Goal: Navigation & Orientation: Find specific page/section

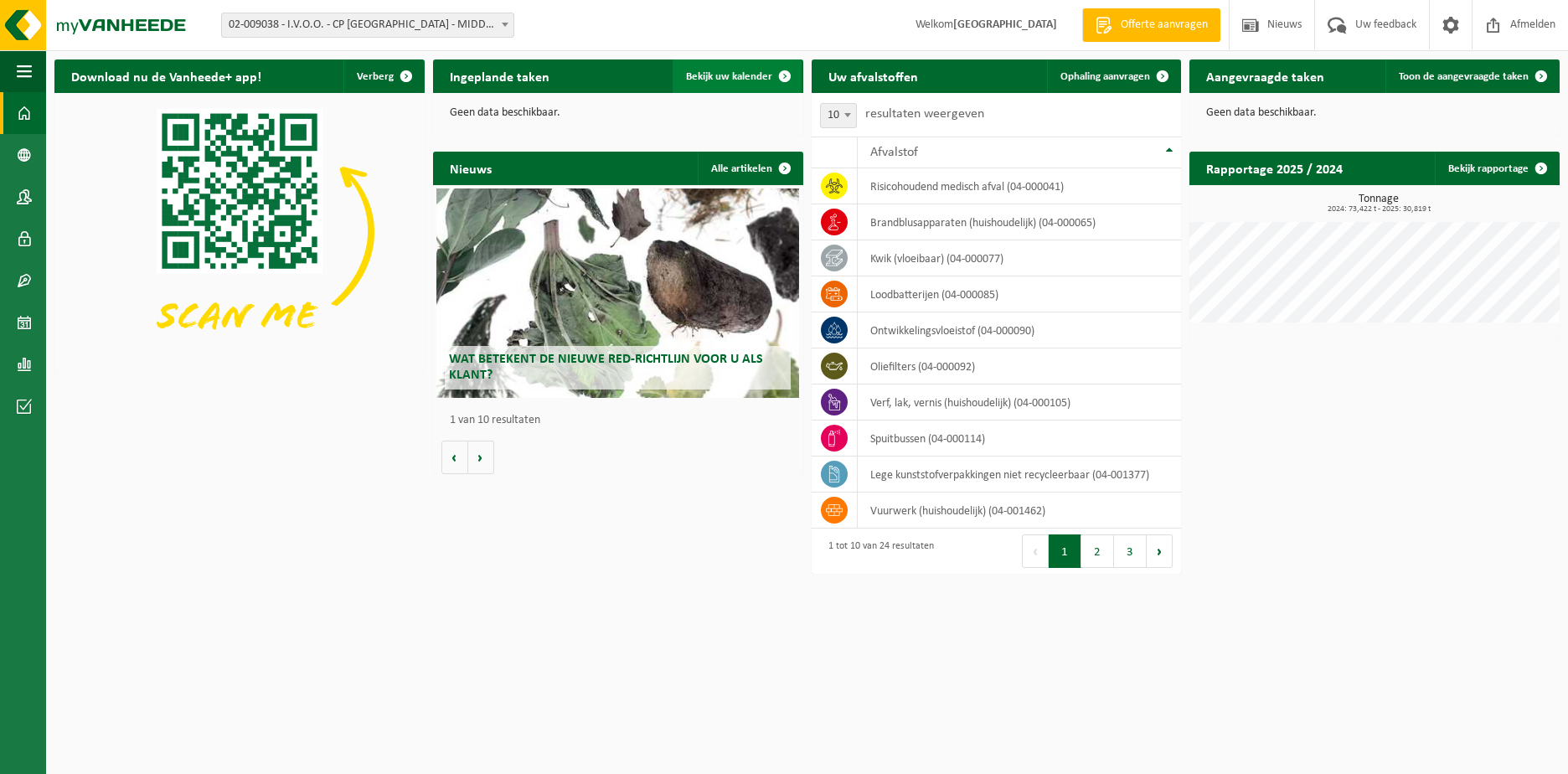
click at [738, 75] on span "Bekijk uw kalender" at bounding box center [729, 77] width 87 height 11
click at [726, 73] on span "Bekijk uw kalender" at bounding box center [729, 77] width 87 height 11
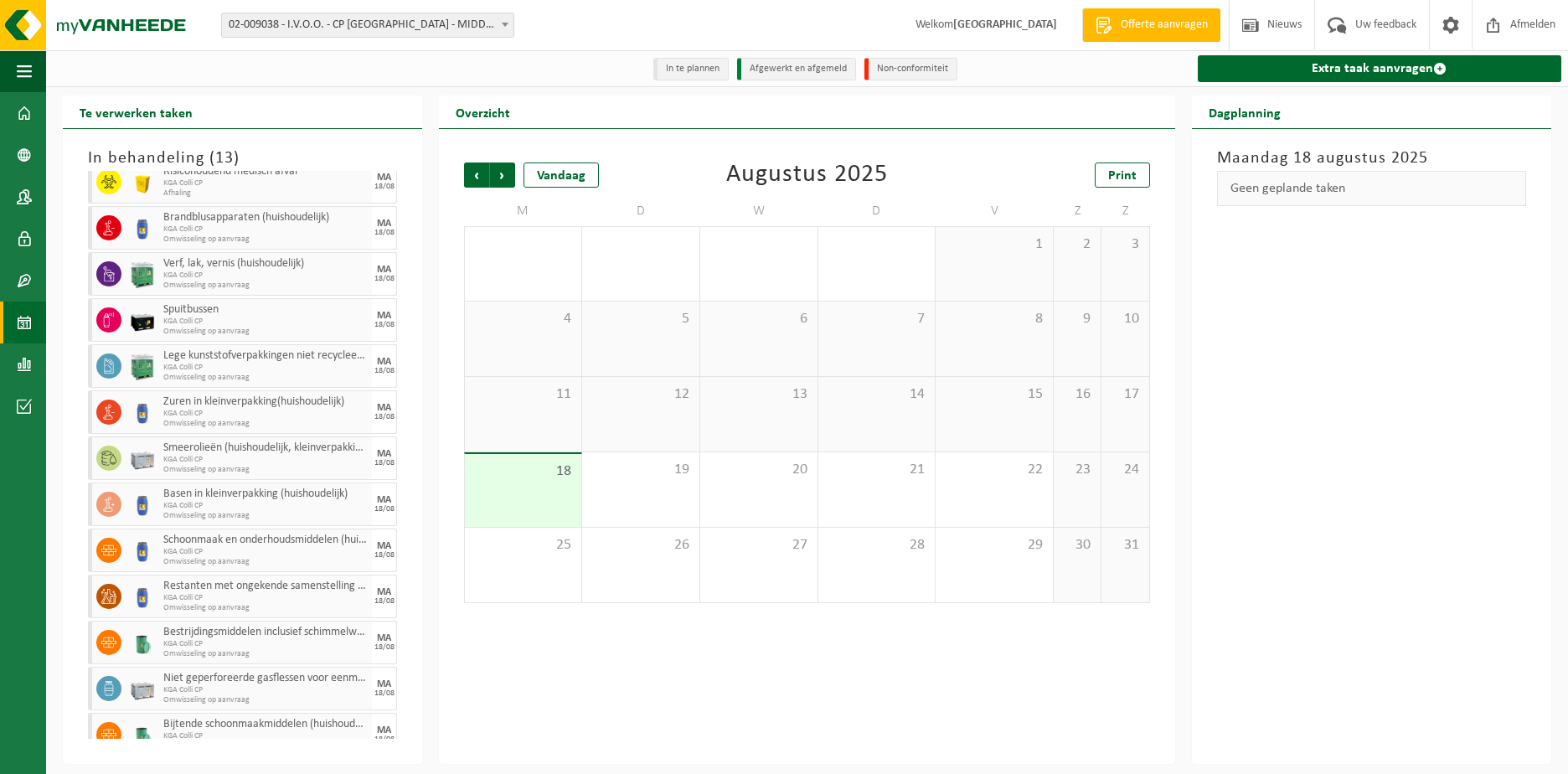
scroll to position [56, 0]
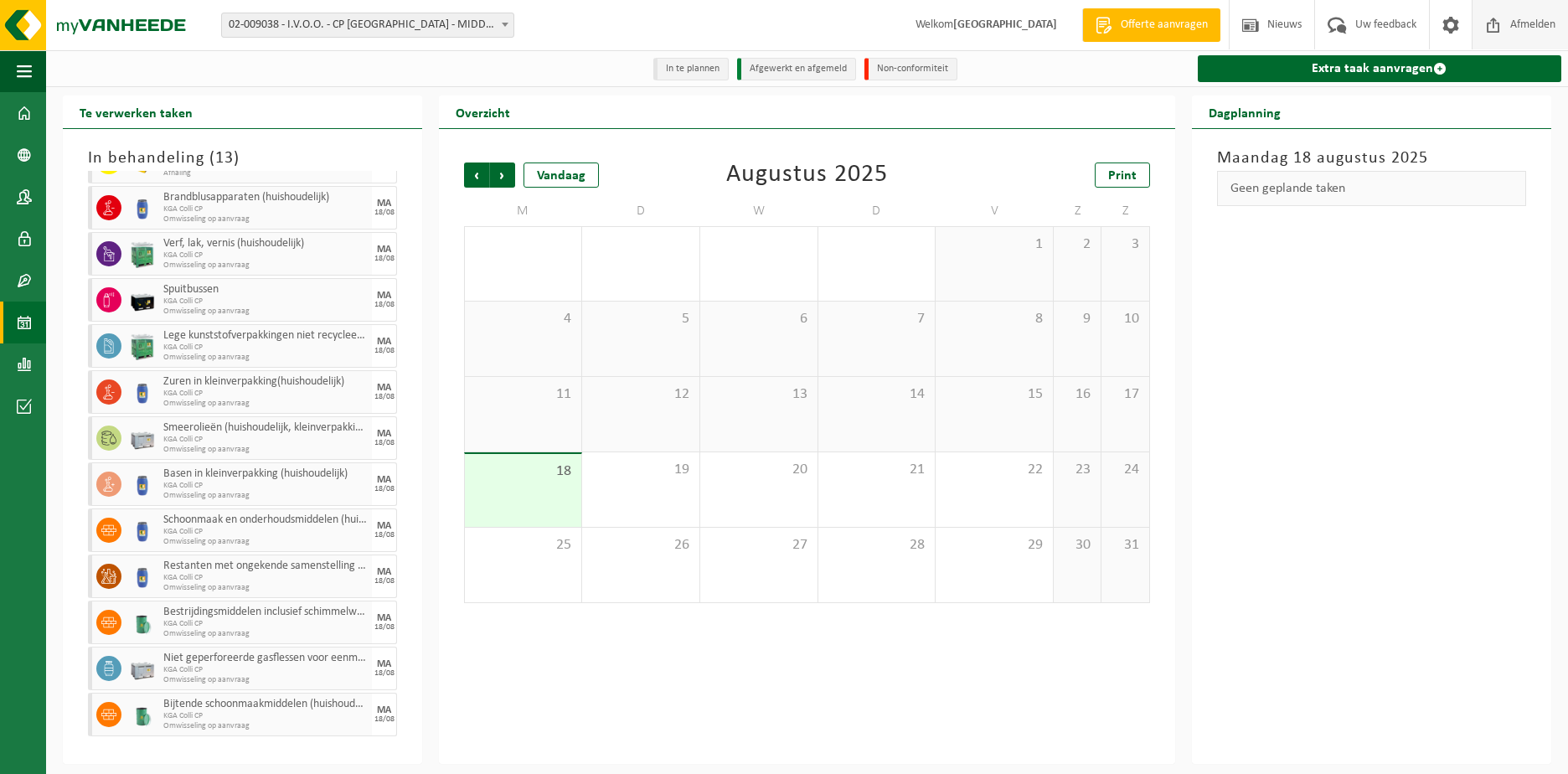
click at [1521, 30] on span "Afmelden" at bounding box center [1533, 24] width 54 height 50
